Goal: Find specific page/section: Find specific page/section

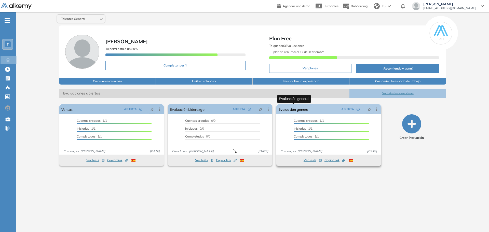
click at [285, 110] on link "Evaluación general" at bounding box center [294, 109] width 31 height 10
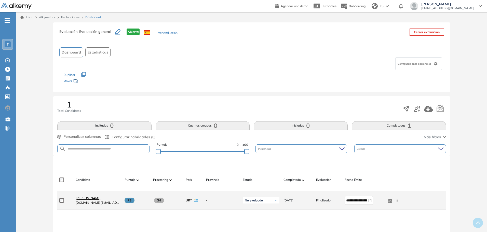
click at [83, 198] on span "[PERSON_NAME]" at bounding box center [88, 198] width 25 height 4
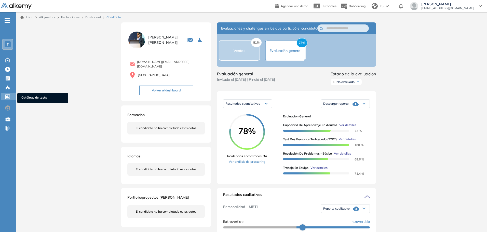
click at [8, 97] on icon at bounding box center [7, 97] width 5 height 5
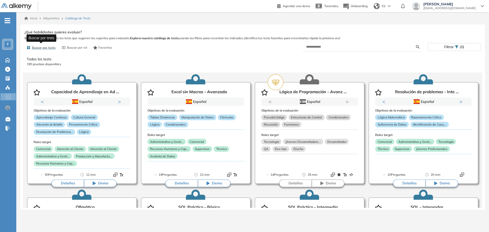
click at [46, 49] on span "Buscar por tests" at bounding box center [44, 47] width 24 height 5
click at [70, 50] on span "Buscar por rol" at bounding box center [77, 47] width 20 height 5
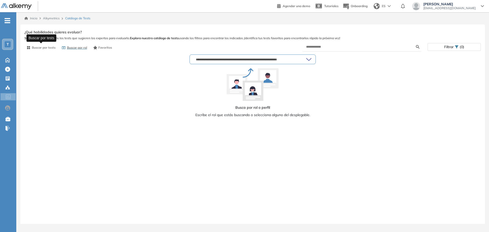
click at [51, 44] on button "Buscar por tests" at bounding box center [40, 47] width 33 height 9
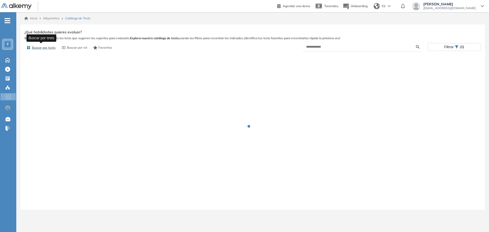
click at [53, 46] on span "Buscar por tests" at bounding box center [44, 47] width 24 height 5
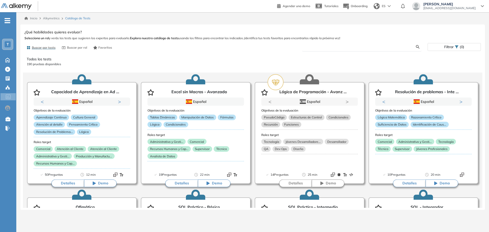
click at [377, 47] on input "text" at bounding box center [361, 47] width 110 height 5
